Goal: Find contact information: Find contact information

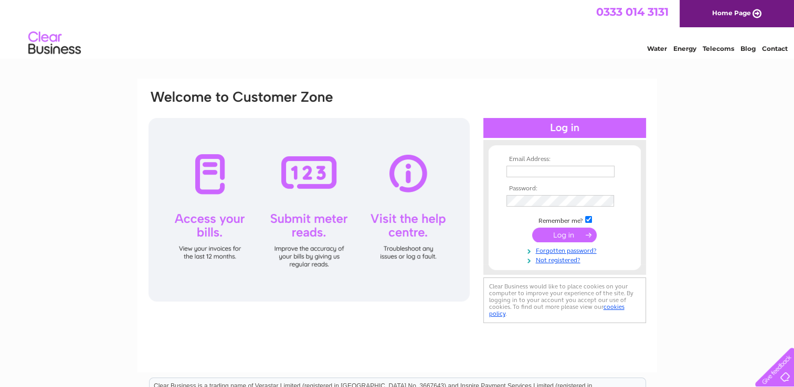
type input "[EMAIL_ADDRESS][DOMAIN_NAME]"
click at [577, 230] on input "submit" at bounding box center [564, 235] width 65 height 15
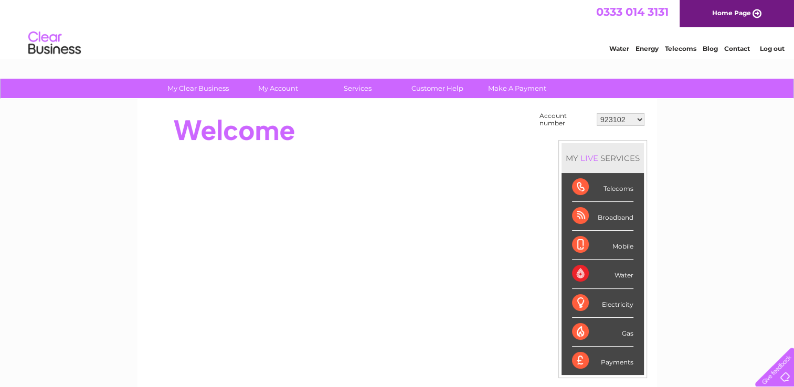
click at [625, 120] on select "923102 30318544" at bounding box center [621, 119] width 48 height 13
select select "30318544"
click at [597, 113] on select "923102 30318544" at bounding box center [621, 119] width 48 height 13
click at [743, 51] on link "Contact" at bounding box center [737, 49] width 26 height 8
click at [734, 47] on link "Contact" at bounding box center [737, 49] width 26 height 8
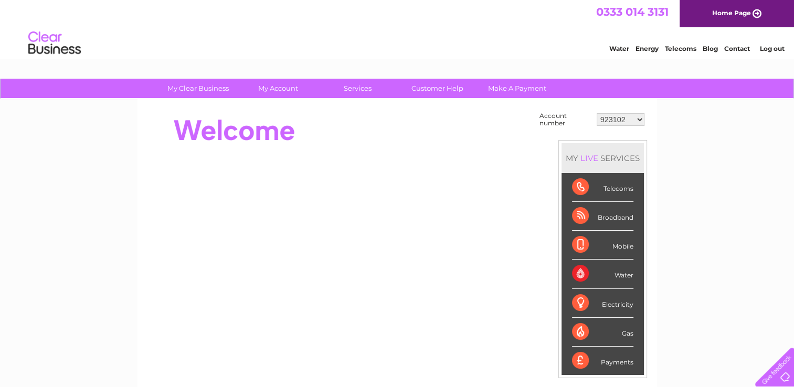
click at [635, 123] on select "923102 30318544" at bounding box center [621, 119] width 48 height 13
